Goal: Information Seeking & Learning: Learn about a topic

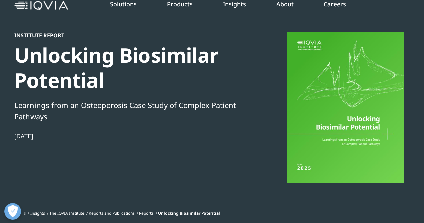
scroll to position [286, 395]
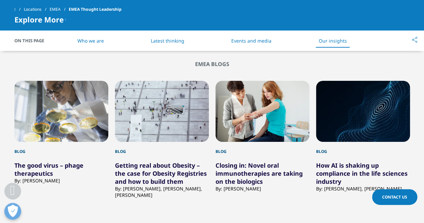
scroll to position [1206, 0]
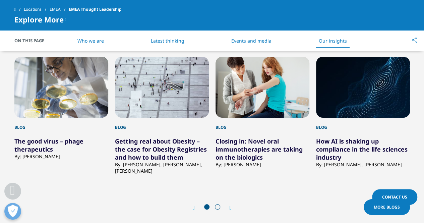
click at [186, 149] on link "Getting real about Obesity – the case for Obesity Registries and how to build t…" at bounding box center [161, 149] width 92 height 24
click at [173, 156] on link "Getting real about Obesity – the case for Obesity Registries and how to build t…" at bounding box center [161, 149] width 92 height 24
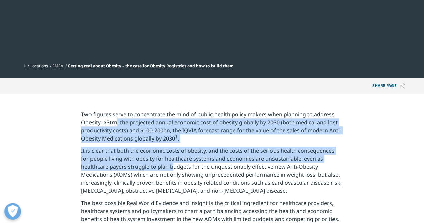
drag, startPoint x: 117, startPoint y: 122, endPoint x: 143, endPoint y: 167, distance: 52.4
click at [143, 167] on p "It is clear that both the economic costs of obesity, and the costs of the serio…" at bounding box center [212, 172] width 262 height 52
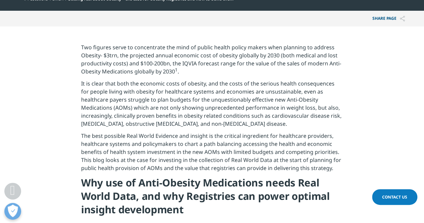
scroll to position [302, 0]
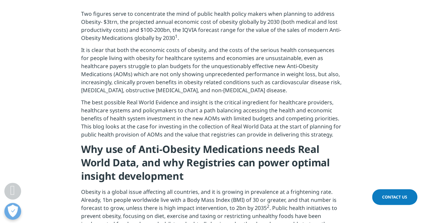
drag, startPoint x: 238, startPoint y: 50, endPoint x: 254, endPoint y: 95, distance: 47.4
click at [254, 95] on p "It is clear that both the economic costs of obesity, and the costs of the serio…" at bounding box center [212, 72] width 262 height 52
drag, startPoint x: 248, startPoint y: 93, endPoint x: 202, endPoint y: 56, distance: 59.3
click at [202, 56] on p "It is clear that both the economic costs of obesity, and the costs of the serio…" at bounding box center [212, 72] width 262 height 52
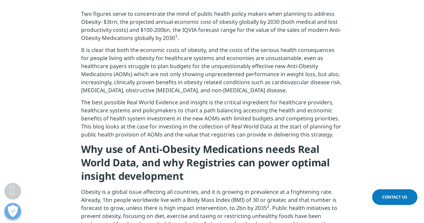
click at [202, 56] on p "It is clear that both the economic costs of obesity, and the costs of the serio…" at bounding box center [212, 72] width 262 height 52
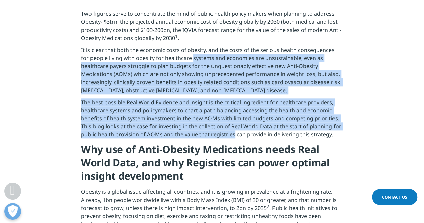
drag, startPoint x: 202, startPoint y: 56, endPoint x: 210, endPoint y: 143, distance: 87.5
click at [210, 142] on p "The best possible Real World Evidence and insight is the critical ingredient fo…" at bounding box center [212, 120] width 262 height 44
drag, startPoint x: 210, startPoint y: 142, endPoint x: 137, endPoint y: 64, distance: 107.2
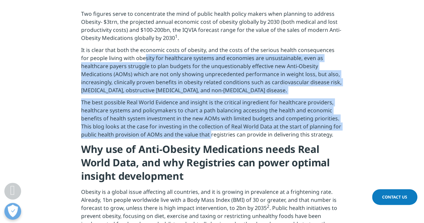
click at [137, 64] on p "It is clear that both the economic costs of obesity, and the costs of the serio…" at bounding box center [212, 72] width 262 height 52
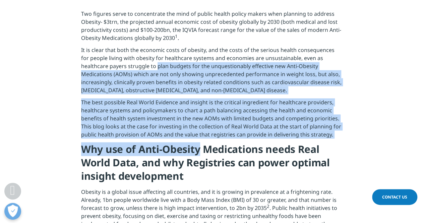
drag, startPoint x: 137, startPoint y: 64, endPoint x: 183, endPoint y: 144, distance: 92.3
click at [183, 144] on h4 "Why use of Anti-Obesity Medications needs Real World Data, and why Registries c…" at bounding box center [212, 164] width 262 height 45
click at [184, 132] on p "The best possible Real World Evidence and insight is the critical ingredient fo…" at bounding box center [212, 120] width 262 height 44
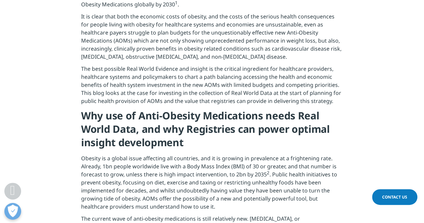
click at [184, 132] on h4 "Why use of Anti-Obesity Medications needs Real World Data, and why Registries c…" at bounding box center [212, 131] width 262 height 45
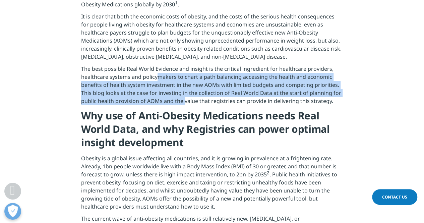
drag, startPoint x: 158, startPoint y: 76, endPoint x: 183, endPoint y: 104, distance: 37.5
click at [183, 104] on p "The best possible Real World Evidence and insight is the critical ingredient fo…" at bounding box center [212, 87] width 262 height 44
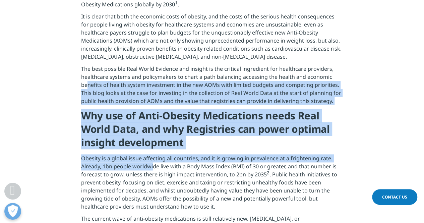
drag, startPoint x: 88, startPoint y: 88, endPoint x: 152, endPoint y: 164, distance: 99.2
click at [152, 164] on div "Two figures serve to concentrate the mind of public health policy makers when p…" at bounding box center [212, 197] width 262 height 443
click at [152, 164] on p "Obesity is a global issue affecting all countries, and it is growing in prevale…" at bounding box center [212, 184] width 262 height 60
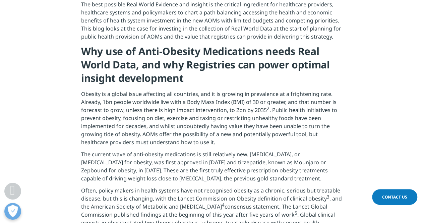
scroll to position [402, 0]
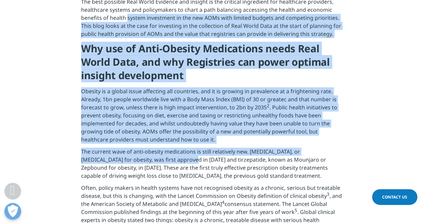
drag, startPoint x: 152, startPoint y: 162, endPoint x: 127, endPoint y: 22, distance: 141.3
click at [127, 22] on div "Two figures serve to concentrate the mind of public health policy makers when p…" at bounding box center [212, 130] width 262 height 443
click at [127, 22] on p "The best possible Real World Evidence and insight is the critical ingredient fo…" at bounding box center [212, 20] width 262 height 44
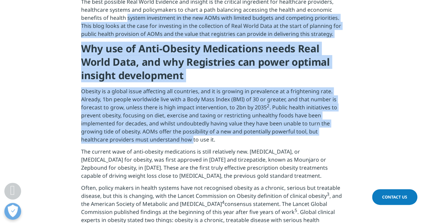
drag, startPoint x: 127, startPoint y: 22, endPoint x: 160, endPoint y: 141, distance: 123.3
click at [160, 141] on div "Two figures serve to concentrate the mind of public health policy makers when p…" at bounding box center [212, 130] width 262 height 443
click at [160, 141] on p "Obesity is a global issue affecting all countries, and it is growing in prevale…" at bounding box center [212, 117] width 262 height 60
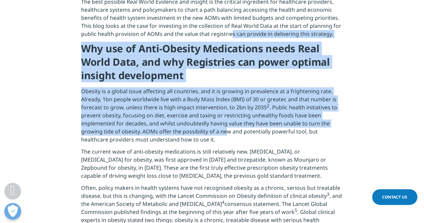
drag, startPoint x: 228, startPoint y: 49, endPoint x: 225, endPoint y: 138, distance: 88.5
click at [225, 138] on div "Two figures serve to concentrate the mind of public health policy makers when p…" at bounding box center [212, 130] width 262 height 443
click at [225, 138] on p "Obesity is a global issue affecting all countries, and it is growing in prevale…" at bounding box center [212, 117] width 262 height 60
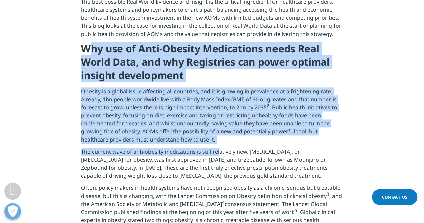
drag, startPoint x: 218, startPoint y: 155, endPoint x: 88, endPoint y: 50, distance: 167.1
click at [88, 50] on div "Two figures serve to concentrate the mind of public health policy makers when p…" at bounding box center [212, 130] width 262 height 443
click at [88, 50] on h4 "Why use of Anti-Obesity Medications needs Real World Data, and why Registries c…" at bounding box center [212, 64] width 262 height 45
drag, startPoint x: 88, startPoint y: 50, endPoint x: 151, endPoint y: 152, distance: 119.5
click at [151, 152] on div "Two figures serve to concentrate the mind of public health policy makers when p…" at bounding box center [212, 130] width 262 height 443
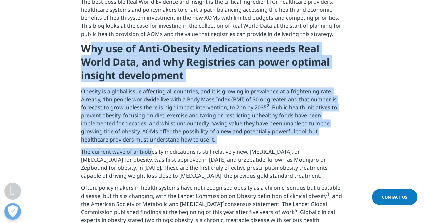
click at [151, 152] on p "The current wave of anti-obesity medications is still relatively new. Wegovy, o…" at bounding box center [212, 165] width 262 height 36
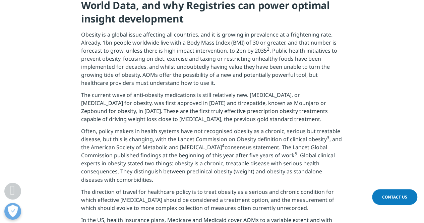
scroll to position [469, 0]
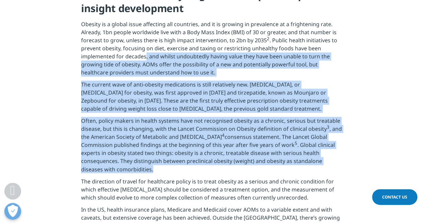
drag, startPoint x: 146, startPoint y: 67, endPoint x: 160, endPoint y: 183, distance: 116.3
click at [160, 183] on div "Two figures serve to concentrate the mind of public health policy makers when p…" at bounding box center [212, 63] width 262 height 443
click at [160, 177] on p "Often, policy makers in health systems have not recognised obesity as a chronic…" at bounding box center [212, 147] width 262 height 60
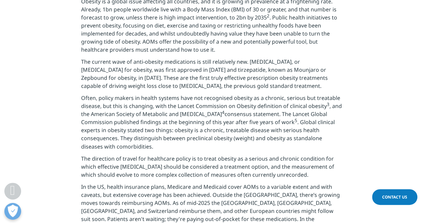
scroll to position [503, 0]
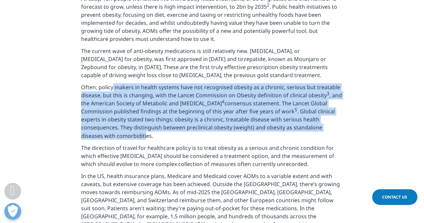
drag, startPoint x: 113, startPoint y: 92, endPoint x: 123, endPoint y: 142, distance: 50.3
click at [123, 142] on p "Often, policy makers in health systems have not recognised obesity as a chronic…" at bounding box center [212, 113] width 262 height 60
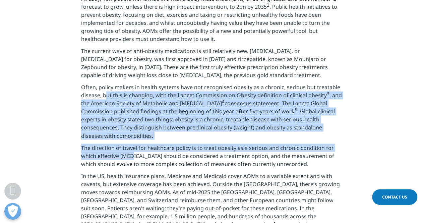
drag, startPoint x: 106, startPoint y: 98, endPoint x: 134, endPoint y: 161, distance: 69.3
click at [134, 161] on div "Two figures serve to concentrate the mind of public health policy makers when p…" at bounding box center [212, 30] width 262 height 443
click at [134, 161] on p "The direction of travel for healthcare policy is to treat obesity as a serious …" at bounding box center [212, 157] width 262 height 28
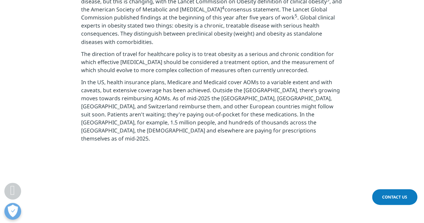
scroll to position [603, 0]
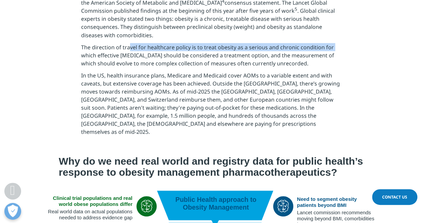
drag, startPoint x: 78, startPoint y: 63, endPoint x: 128, endPoint y: 55, distance: 50.2
click at [128, 55] on p "The direction of travel for healthcare policy is to treat obesity as a serious …" at bounding box center [212, 57] width 262 height 28
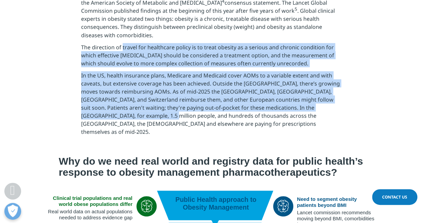
drag, startPoint x: 121, startPoint y: 54, endPoint x: 123, endPoint y: 124, distance: 70.1
click at [123, 124] on p "In the US, health insurance plans, Medicare and Medicaid cover AOMs to a variab…" at bounding box center [212, 105] width 262 height 68
drag, startPoint x: 123, startPoint y: 124, endPoint x: 94, endPoint y: 59, distance: 72.0
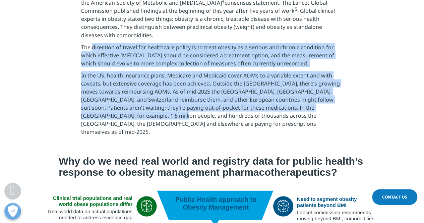
click at [94, 59] on p "The direction of travel for healthcare policy is to treat obesity as a serious …" at bounding box center [212, 57] width 262 height 28
drag, startPoint x: 94, startPoint y: 59, endPoint x: 286, endPoint y: 117, distance: 200.5
click at [286, 117] on p "In the US, health insurance plans, Medicare and Medicaid cover AOMs to a variab…" at bounding box center [212, 105] width 262 height 68
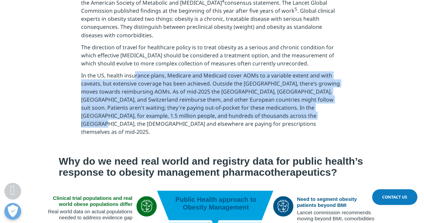
drag, startPoint x: 276, startPoint y: 124, endPoint x: 136, endPoint y: 83, distance: 146.2
click at [136, 83] on p "In the US, health insurance plans, Medicare and Medicaid cover AOMs to a variab…" at bounding box center [212, 105] width 262 height 68
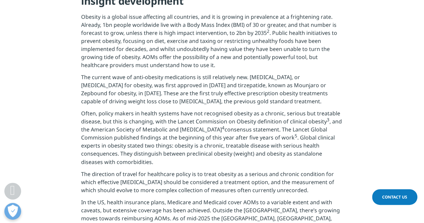
scroll to position [469, 0]
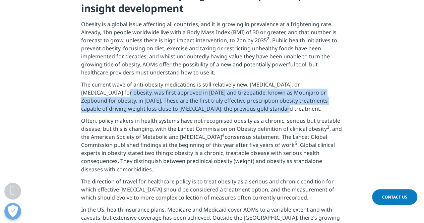
drag, startPoint x: 81, startPoint y: 92, endPoint x: 233, endPoint y: 112, distance: 153.1
click at [233, 112] on p "The current wave of anti-obesity medications is still relatively new. Wegovy, o…" at bounding box center [212, 98] width 262 height 36
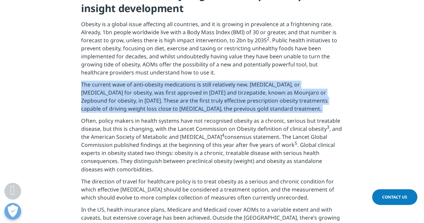
drag, startPoint x: 233, startPoint y: 112, endPoint x: 74, endPoint y: 90, distance: 160.7
click at [74, 90] on section "Two figures serve to concentrate the mind of public health policy makers when p…" at bounding box center [212, 55] width 424 height 460
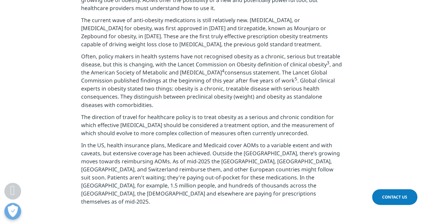
scroll to position [536, 0]
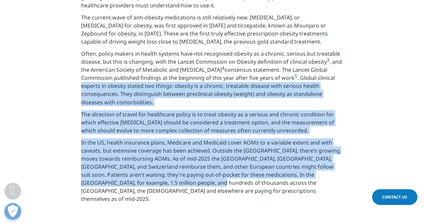
drag, startPoint x: 73, startPoint y: 90, endPoint x: 173, endPoint y: 190, distance: 140.5
click at [173, 190] on p "In the US, health insurance plans, Medicare and Medicaid cover AOMs to a variab…" at bounding box center [212, 172] width 262 height 68
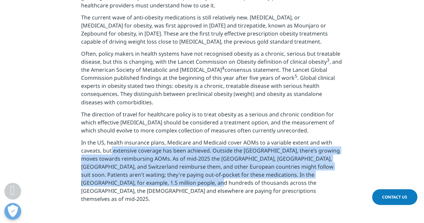
drag, startPoint x: 170, startPoint y: 190, endPoint x: 111, endPoint y: 155, distance: 68.4
click at [111, 155] on p "In the US, health insurance plans, Medicare and Medicaid cover AOMs to a variab…" at bounding box center [212, 172] width 262 height 68
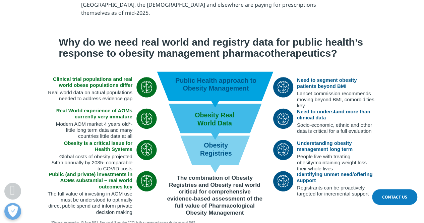
scroll to position [737, 0]
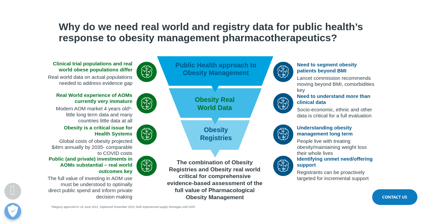
drag, startPoint x: 214, startPoint y: 56, endPoint x: 214, endPoint y: 134, distance: 78.8
drag, startPoint x: 176, startPoint y: 129, endPoint x: 185, endPoint y: 156, distance: 29.1
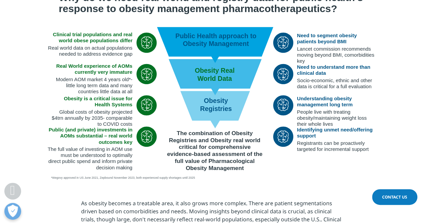
scroll to position [804, 0]
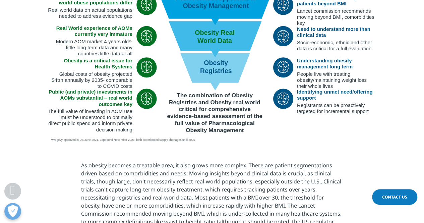
drag, startPoint x: 77, startPoint y: 70, endPoint x: 273, endPoint y: 79, distance: 196.6
drag, startPoint x: 86, startPoint y: 80, endPoint x: 146, endPoint y: 88, distance: 61.1
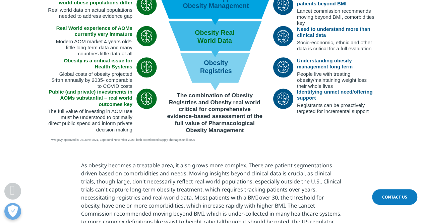
drag, startPoint x: 139, startPoint y: 96, endPoint x: 166, endPoint y: 104, distance: 28.4
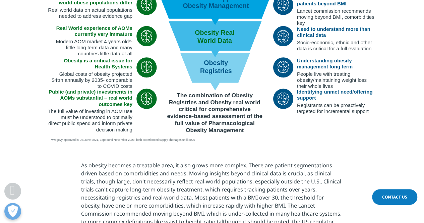
drag, startPoint x: 76, startPoint y: 102, endPoint x: 218, endPoint y: 129, distance: 144.6
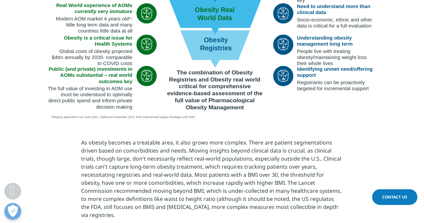
scroll to position [838, 0]
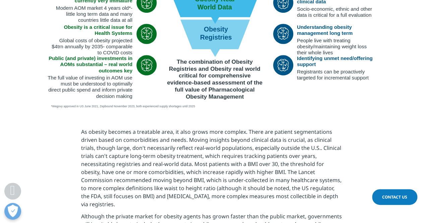
drag, startPoint x: 85, startPoint y: 119, endPoint x: 165, endPoint y: 123, distance: 79.9
drag, startPoint x: 125, startPoint y: 118, endPoint x: 260, endPoint y: 161, distance: 141.2
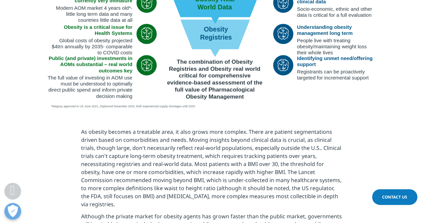
drag, startPoint x: 260, startPoint y: 161, endPoint x: 107, endPoint y: 120, distance: 158.0
drag, startPoint x: 107, startPoint y: 120, endPoint x: 201, endPoint y: 147, distance: 97.6
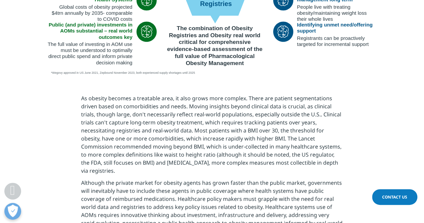
drag, startPoint x: 95, startPoint y: 101, endPoint x: 268, endPoint y: 130, distance: 176.1
drag, startPoint x: 268, startPoint y: 131, endPoint x: 258, endPoint y: 129, distance: 10.2
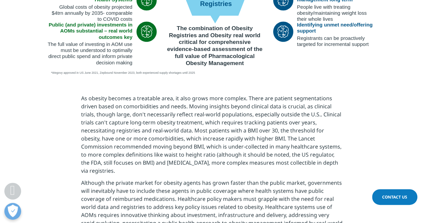
drag, startPoint x: 258, startPoint y: 129, endPoint x: 155, endPoint y: 83, distance: 112.8
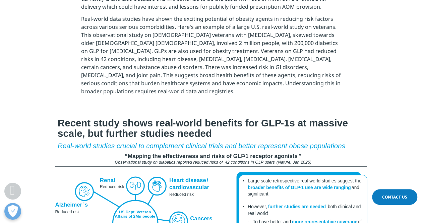
scroll to position [1139, 0]
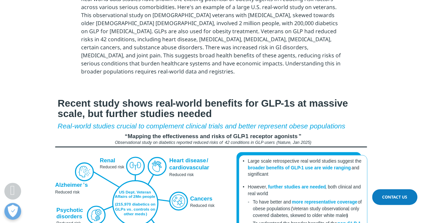
drag, startPoint x: 100, startPoint y: 93, endPoint x: 140, endPoint y: 126, distance: 52.1
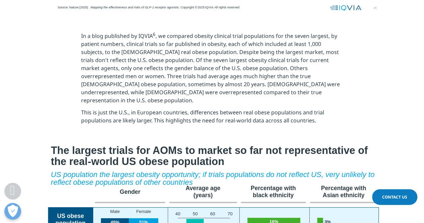
scroll to position [1407, 0]
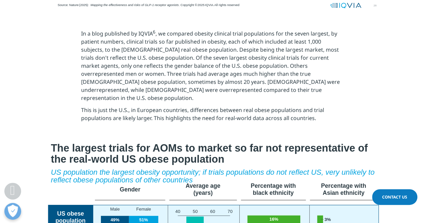
drag, startPoint x: 72, startPoint y: 132, endPoint x: 128, endPoint y: 169, distance: 66.7
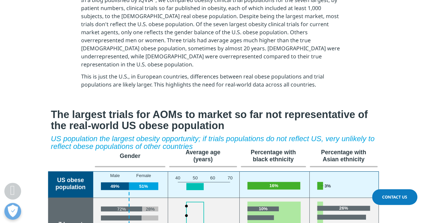
drag, startPoint x: 184, startPoint y: 110, endPoint x: 202, endPoint y: 174, distance: 66.4
drag, startPoint x: 215, startPoint y: 152, endPoint x: 212, endPoint y: 191, distance: 38.6
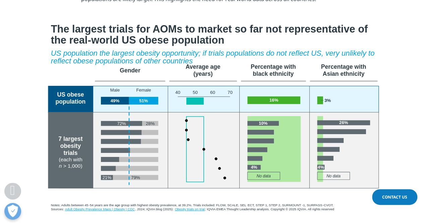
scroll to position [1542, 0]
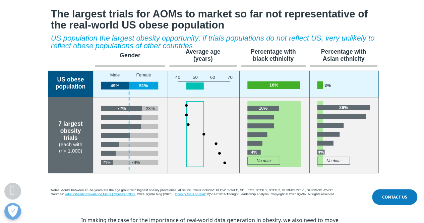
drag, startPoint x: 212, startPoint y: 180, endPoint x: 125, endPoint y: 86, distance: 127.6
drag, startPoint x: 108, startPoint y: 158, endPoint x: 177, endPoint y: 172, distance: 70.1
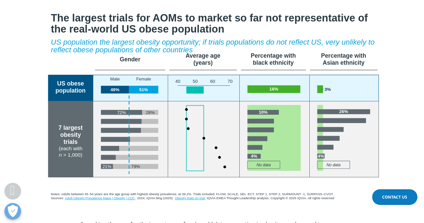
scroll to position [1575, 0]
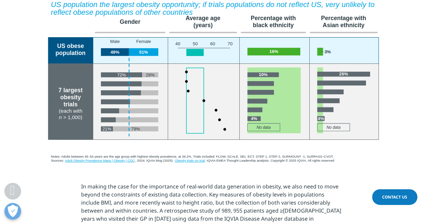
drag, startPoint x: 155, startPoint y: 84, endPoint x: 209, endPoint y: 159, distance: 91.8
drag, startPoint x: 209, startPoint y: 159, endPoint x: 173, endPoint y: 99, distance: 70.1
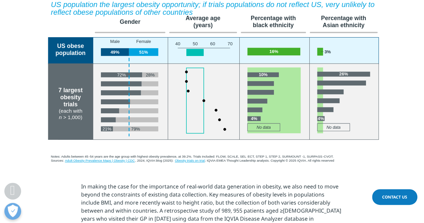
drag, startPoint x: 172, startPoint y: 102, endPoint x: 197, endPoint y: 199, distance: 101.2
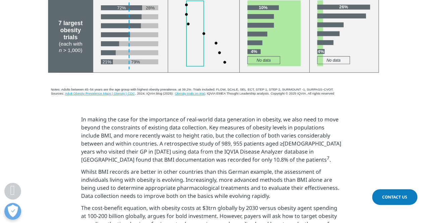
scroll to position [1676, 0]
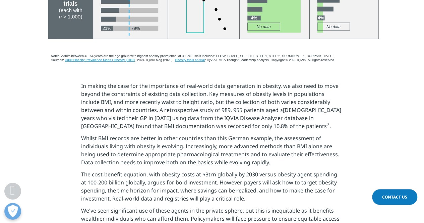
drag, startPoint x: 176, startPoint y: 169, endPoint x: 178, endPoint y: 193, distance: 24.2
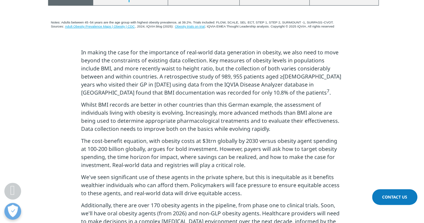
drag, startPoint x: 199, startPoint y: 154, endPoint x: 200, endPoint y: 198, distance: 43.6
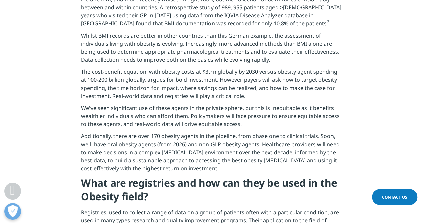
scroll to position [1810, 0]
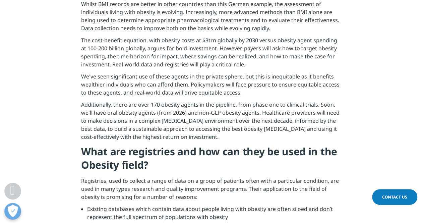
drag, startPoint x: 200, startPoint y: 197, endPoint x: 164, endPoint y: 117, distance: 88.3
drag, startPoint x: 164, startPoint y: 117, endPoint x: 184, endPoint y: 196, distance: 81.9
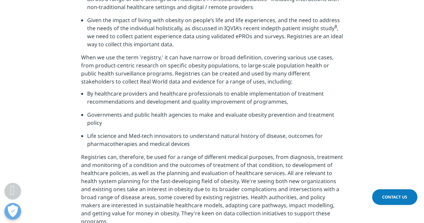
scroll to position [2111, 0]
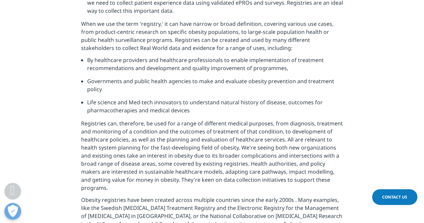
drag, startPoint x: 183, startPoint y: 192, endPoint x: 105, endPoint y: 107, distance: 115.0
click at [105, 107] on div "In making the case for the importance of real-world data generation in obesity,…" at bounding box center [212, 51] width 262 height 811
drag, startPoint x: 107, startPoint y: 118, endPoint x: 141, endPoint y: 202, distance: 90.7
click at [141, 202] on div "In making the case for the importance of real-world data generation in obesity,…" at bounding box center [212, 51] width 262 height 811
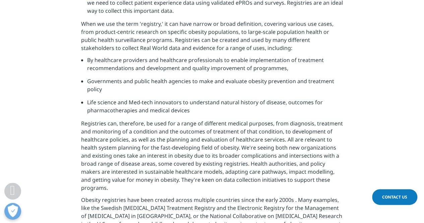
drag, startPoint x: 141, startPoint y: 205, endPoint x: 117, endPoint y: 116, distance: 91.9
click at [117, 116] on div "In making the case for the importance of real-world data generation in obesity,…" at bounding box center [212, 51] width 262 height 811
drag, startPoint x: 117, startPoint y: 116, endPoint x: 138, endPoint y: 203, distance: 89.6
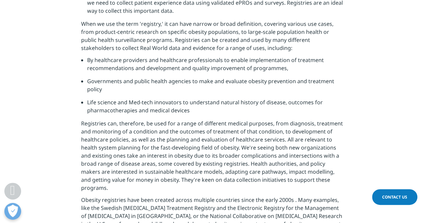
click at [138, 203] on div "In making the case for the importance of real-world data generation in obesity,…" at bounding box center [212, 51] width 262 height 811
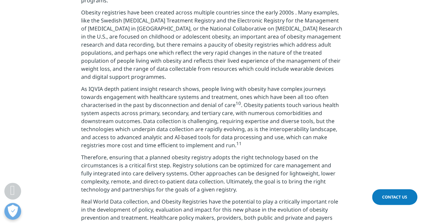
scroll to position [2312, 0]
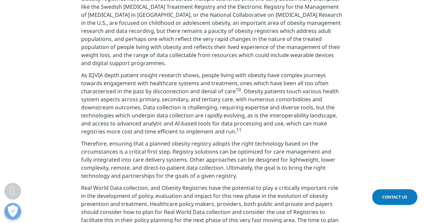
drag, startPoint x: 116, startPoint y: 179, endPoint x: 122, endPoint y: 192, distance: 13.8
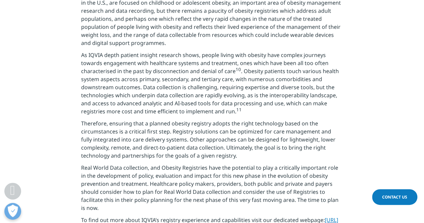
scroll to position [2346, 0]
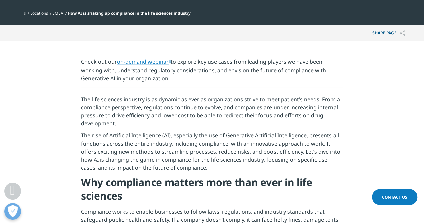
scroll to position [168, 0]
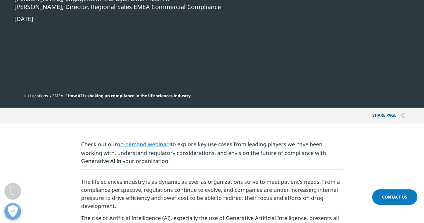
click at [143, 145] on link "on-demand webinar" at bounding box center [144, 143] width 54 height 7
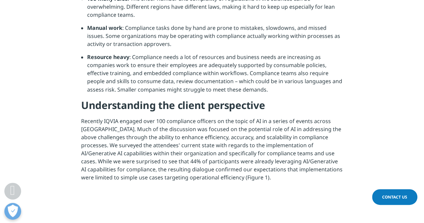
scroll to position [536, 0]
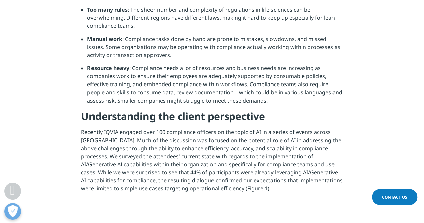
click at [171, 146] on p "Recently IQVIA engaged over 100 compliance officers on the topic of AI in a ser…" at bounding box center [212, 162] width 262 height 68
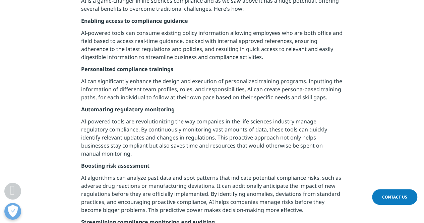
scroll to position [1072, 0]
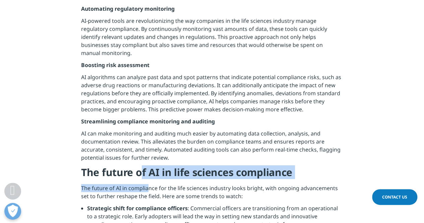
drag, startPoint x: 139, startPoint y: 170, endPoint x: 149, endPoint y: 181, distance: 14.9
click at [149, 181] on div "Figure 1: Status and perspectives of AI/Generative AI usage in Compliance When …" at bounding box center [212, 134] width 262 height 652
click at [149, 184] on p "The future of AI in compliance for the life sciences industry looks bright, wit…" at bounding box center [212, 194] width 262 height 20
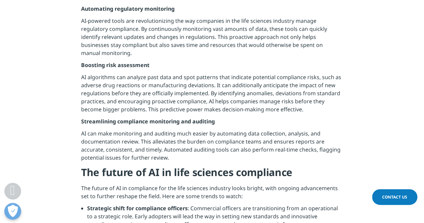
scroll to position [1206, 0]
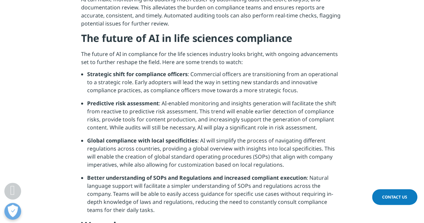
click at [149, 181] on li "Better understanding of SOPs and Regulations and increased compliant execution …" at bounding box center [215, 196] width 256 height 45
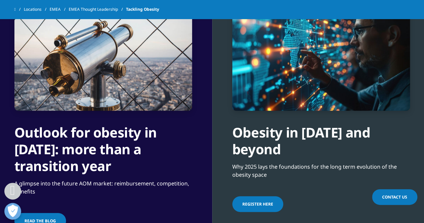
scroll to position [469, 0]
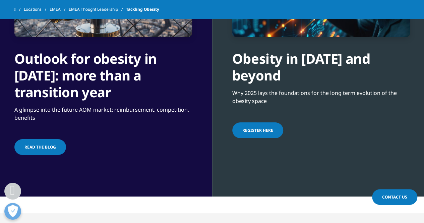
click at [265, 134] on link "Register here" at bounding box center [257, 130] width 51 height 16
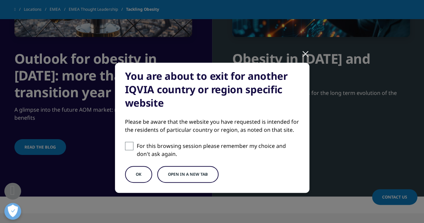
click at [171, 173] on button "Open in a new tab" at bounding box center [187, 174] width 61 height 17
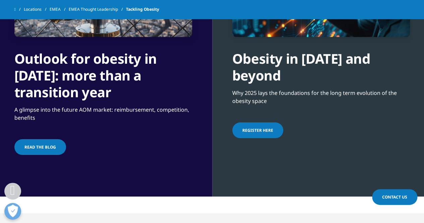
click at [45, 143] on link "Read the blog" at bounding box center [40, 147] width 52 height 16
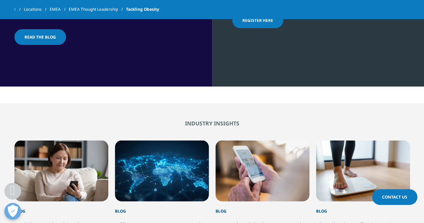
scroll to position [637, 0]
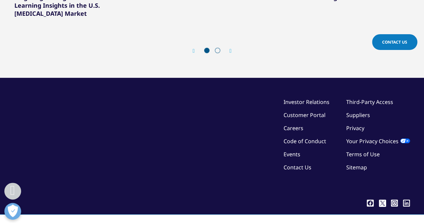
scroll to position [600, 0]
